Goal: Check status: Check status

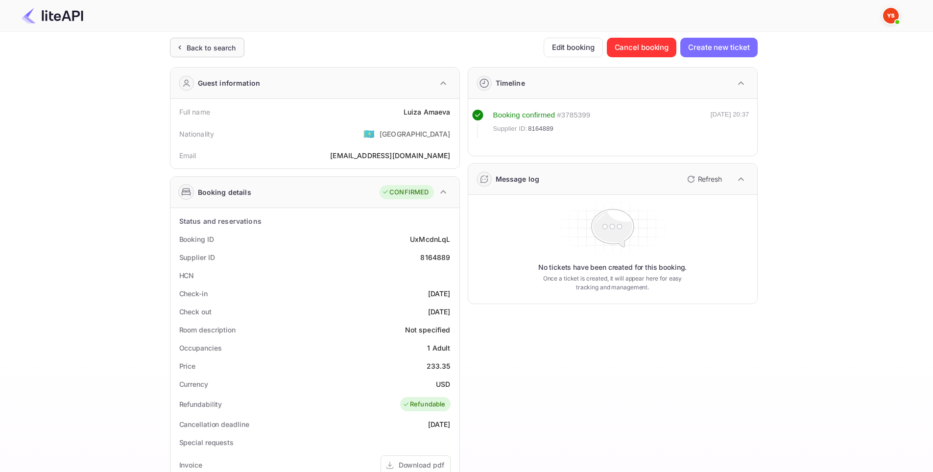
click at [197, 48] on div "Back to search" at bounding box center [211, 48] width 49 height 10
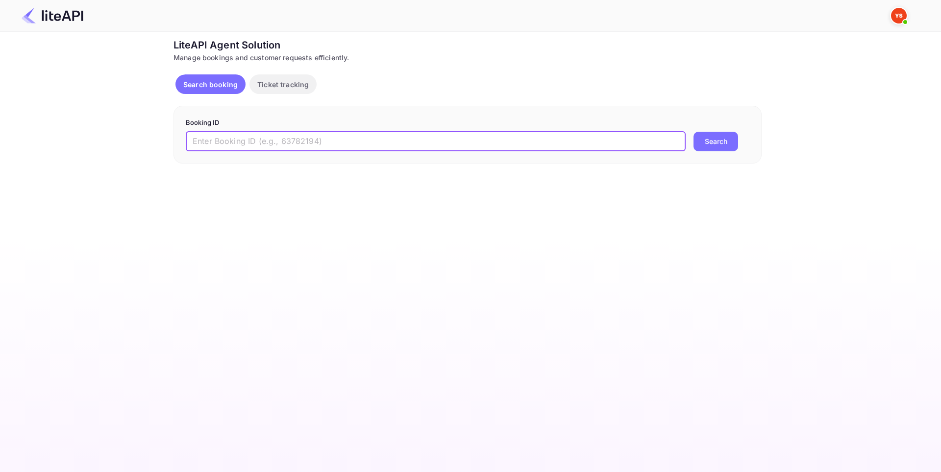
paste input "9020459"
type input "9020459"
click at [710, 153] on div "Booking ID 9020459 ​ Search" at bounding box center [467, 135] width 588 height 58
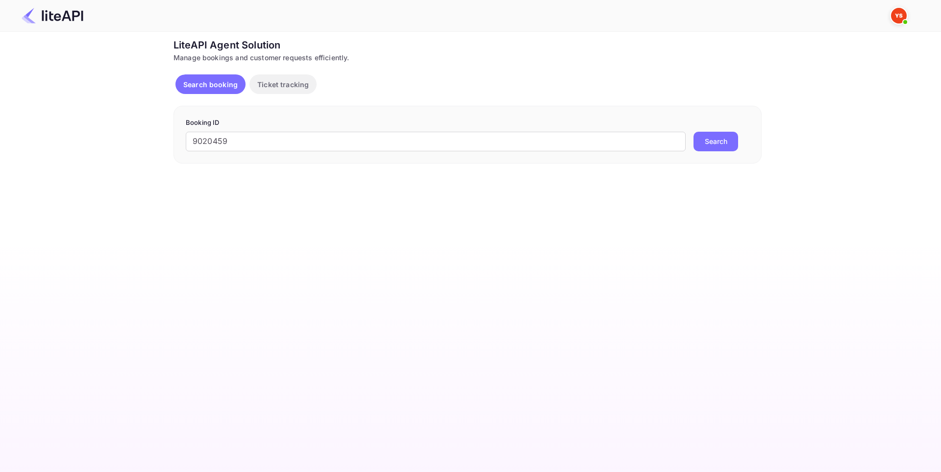
click at [708, 142] on button "Search" at bounding box center [715, 142] width 45 height 20
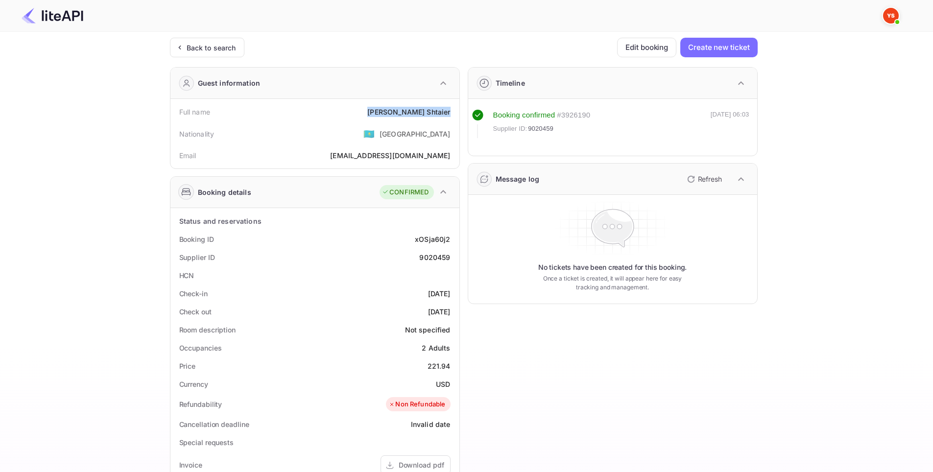
drag, startPoint x: 453, startPoint y: 110, endPoint x: 392, endPoint y: 111, distance: 61.3
click at [392, 111] on div "Full name [PERSON_NAME]" at bounding box center [314, 112] width 281 height 18
copy div "[PERSON_NAME]"
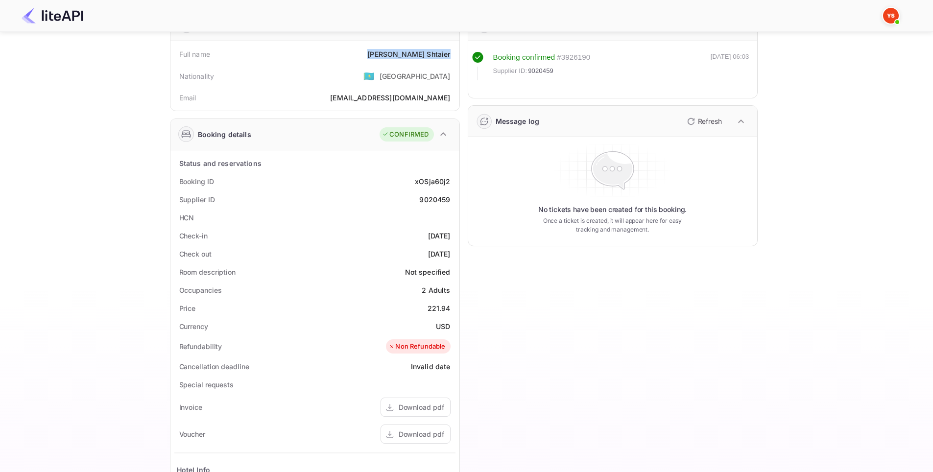
scroll to position [98, 0]
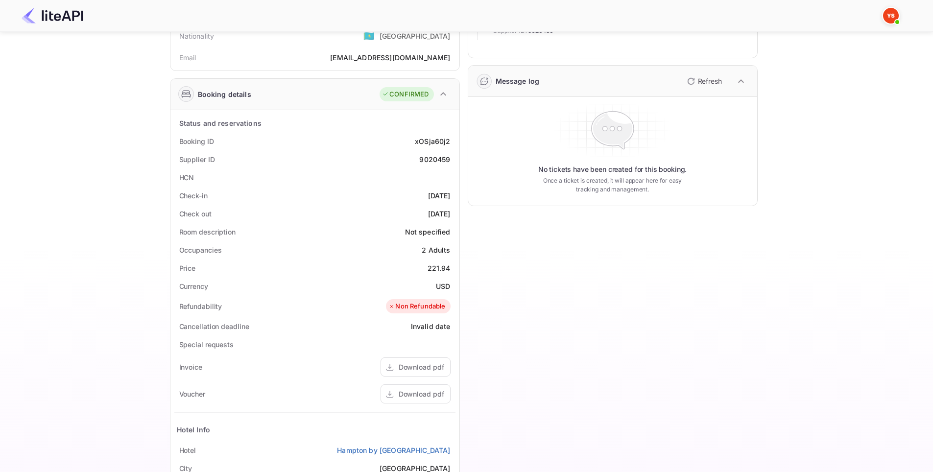
drag, startPoint x: 439, startPoint y: 195, endPoint x: 408, endPoint y: 195, distance: 30.9
click at [408, 195] on div "Check-in [DATE]" at bounding box center [314, 196] width 281 height 18
copy div "[DATE]"
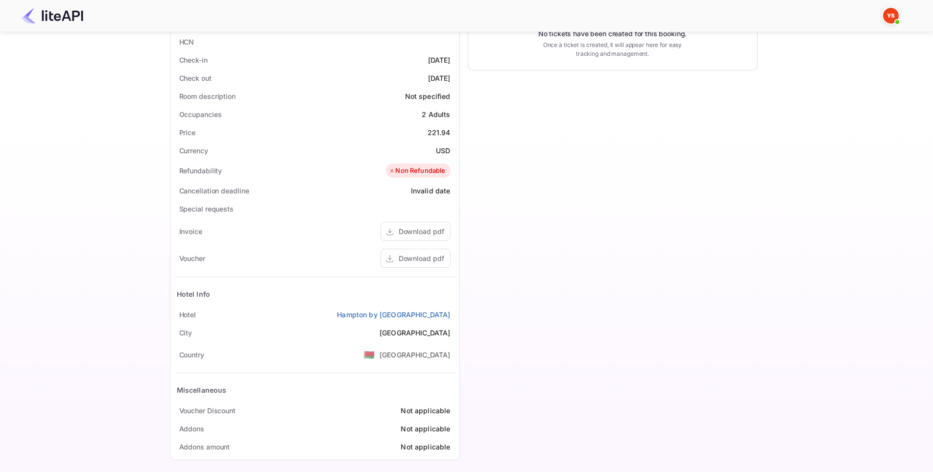
scroll to position [241, 0]
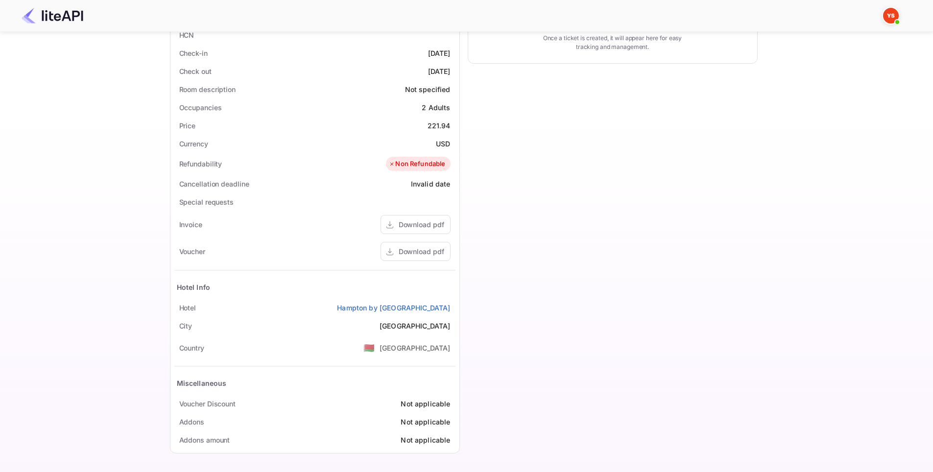
drag, startPoint x: 78, startPoint y: 226, endPoint x: 296, endPoint y: 268, distance: 222.0
click at [80, 226] on div "Ticket Affiliate URL [URL][DOMAIN_NAME] Business partner name Nuitee Travel Cus…" at bounding box center [464, 128] width 904 height 663
drag, startPoint x: 432, startPoint y: 310, endPoint x: 319, endPoint y: 308, distance: 112.7
click at [319, 308] on div "Status and reservations Booking ID xOSja60j2 Supplier ID 9020459 HCN Check-in […" at bounding box center [315, 211] width 289 height 486
copy link "Hampton by [GEOGRAPHIC_DATA]"
